Goal: Navigation & Orientation: Find specific page/section

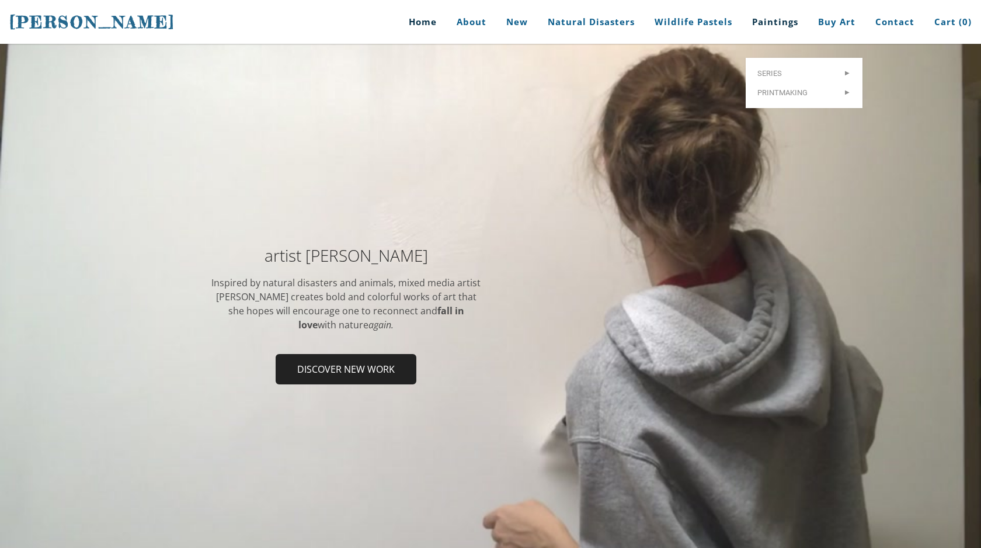
click at [782, 23] on link "Paintings" at bounding box center [775, 22] width 64 height 44
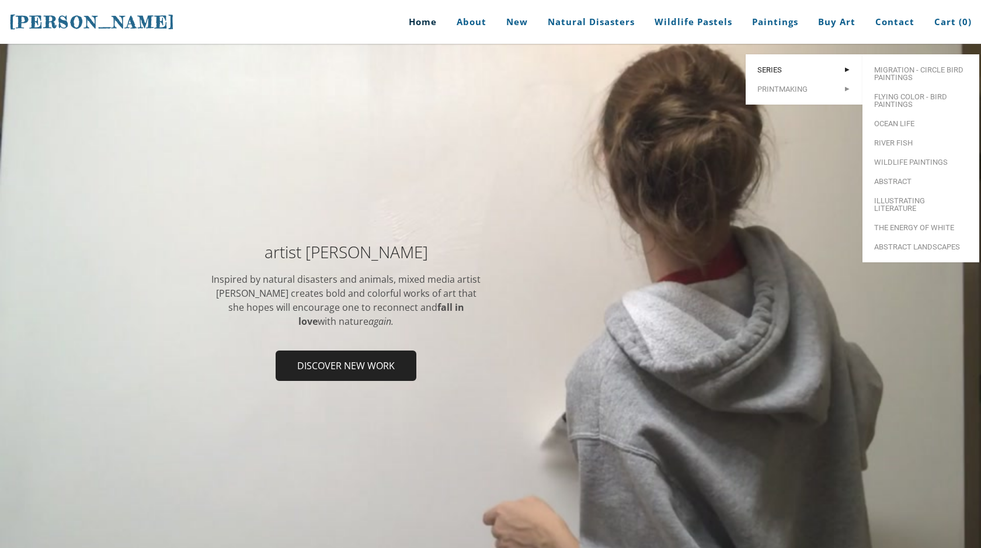
scroll to position [9, 0]
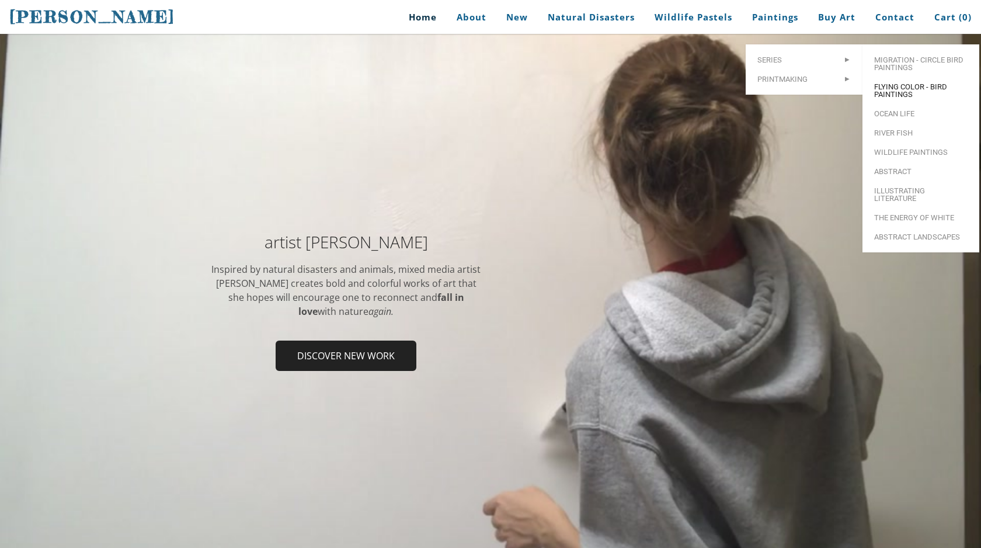
click at [891, 83] on span "Flying Color - Bird Paintings" at bounding box center [920, 90] width 93 height 15
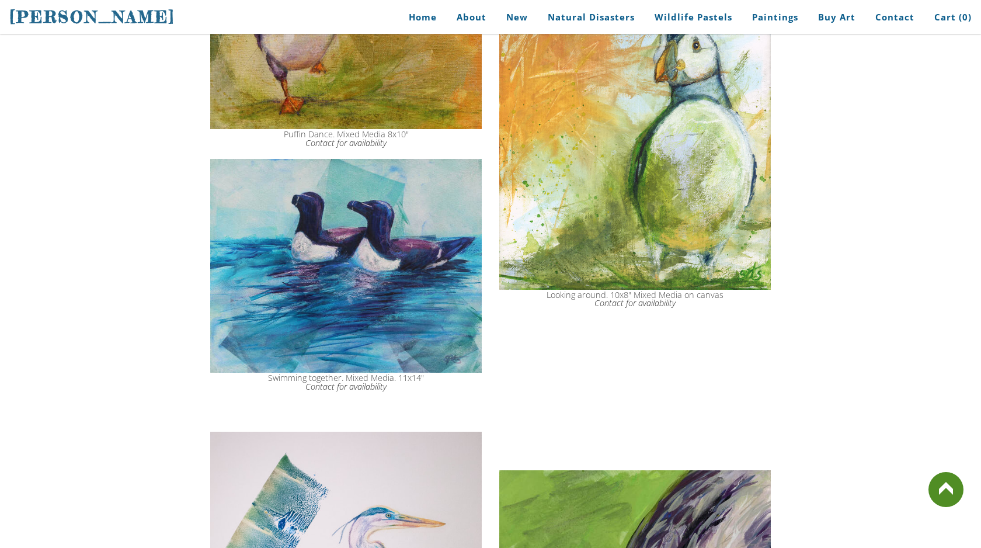
scroll to position [2071, 0]
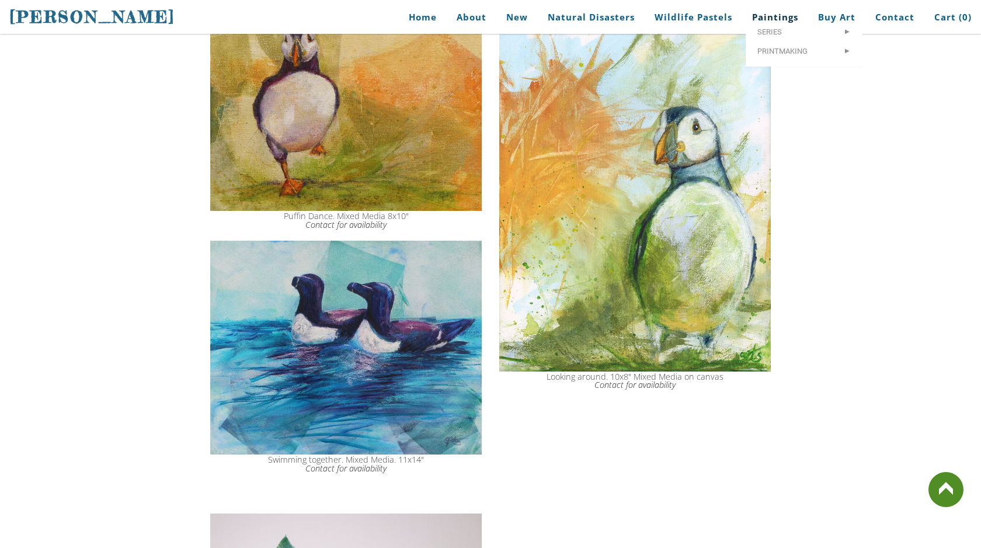
click at [790, 17] on link "Paintings" at bounding box center [775, 17] width 64 height 26
click at [897, 61] on span "New prints" at bounding box center [920, 59] width 93 height 8
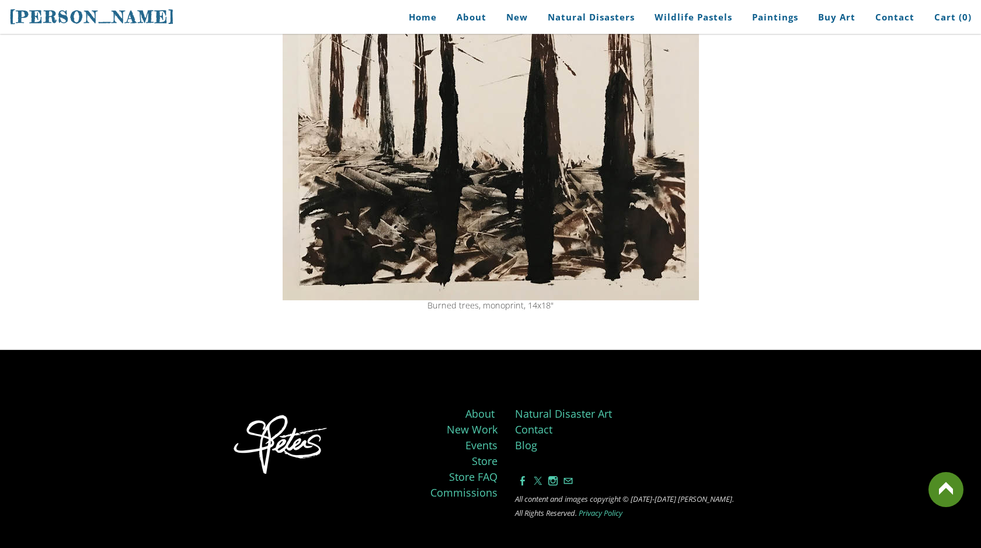
scroll to position [1242, 0]
